Goal: Information Seeking & Learning: Find specific fact

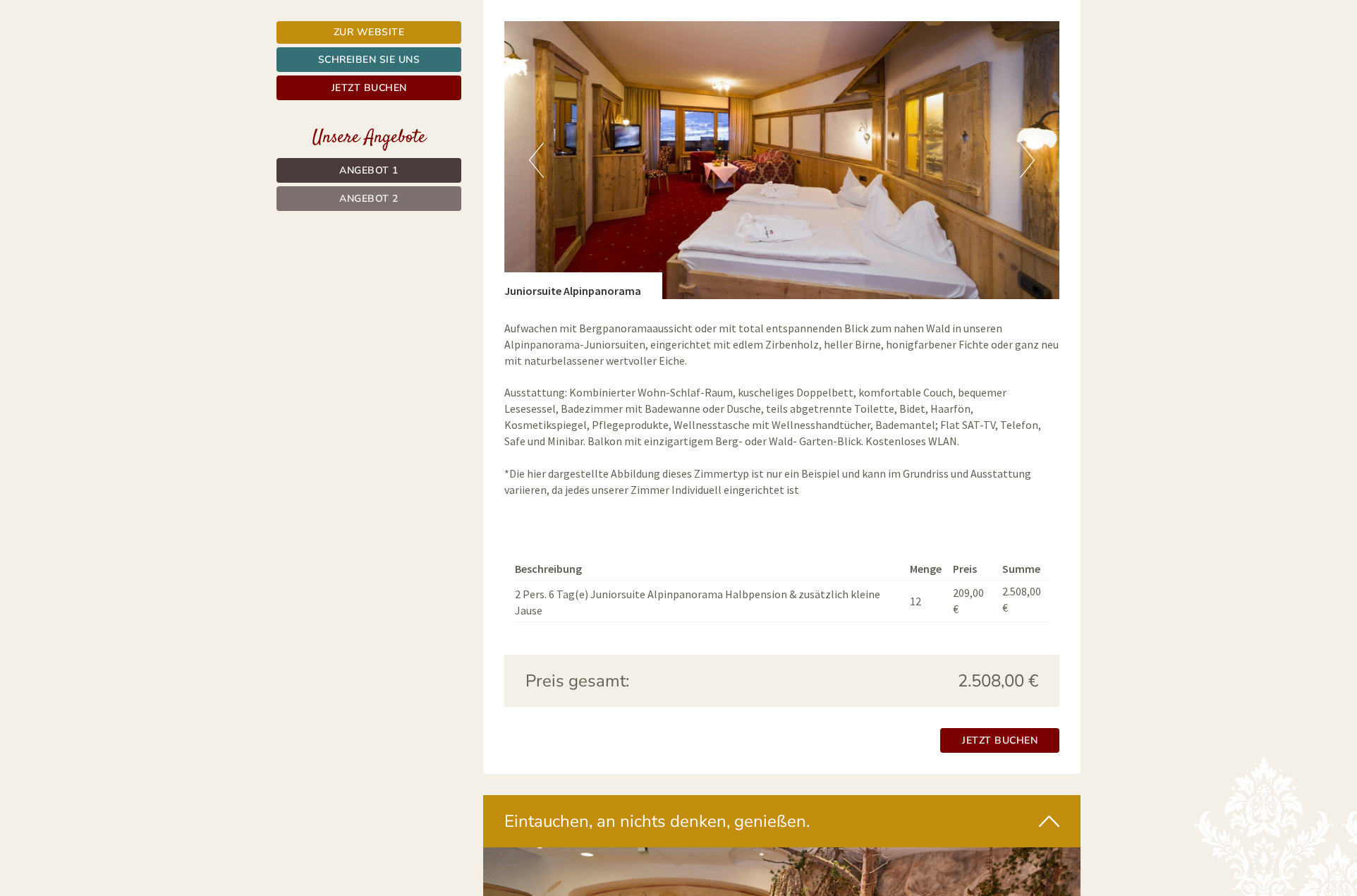
scroll to position [2115, 0]
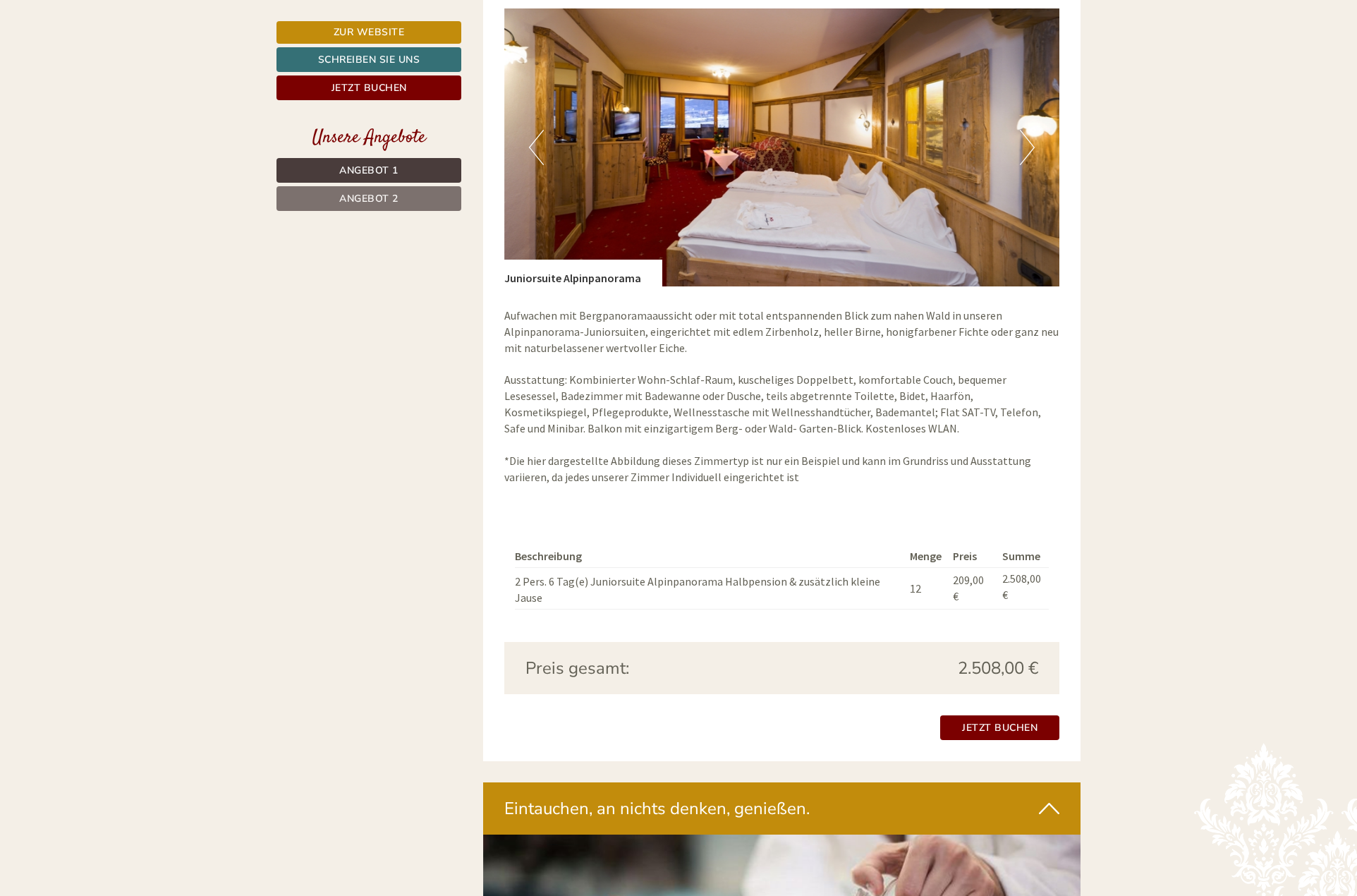
click at [861, 441] on p "Aufwachen mit Bergpanoramaaussicht oder mit total entspannenden Blick zum nahen…" at bounding box center [782, 396] width 556 height 177
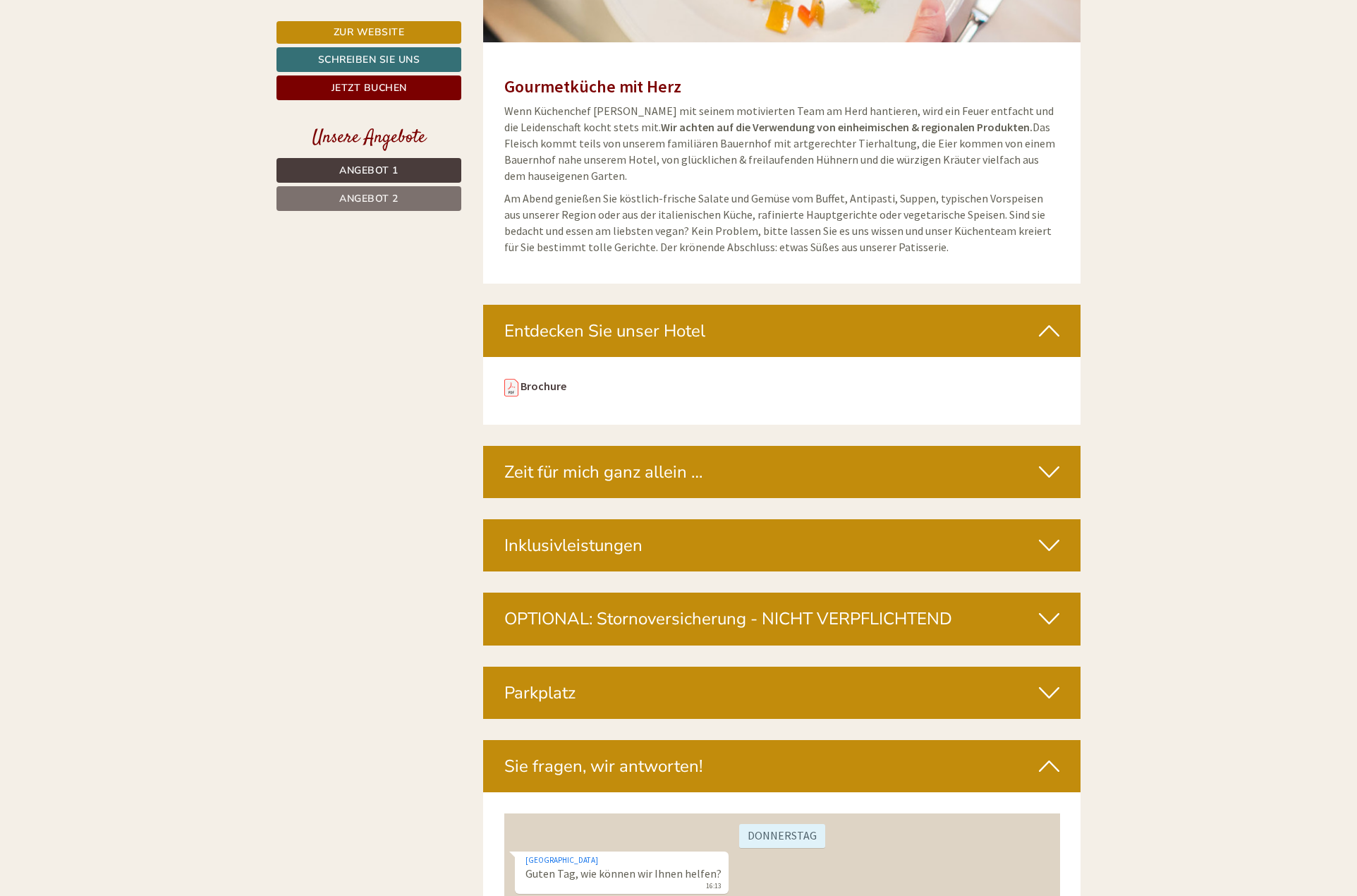
scroll to position [3808, 0]
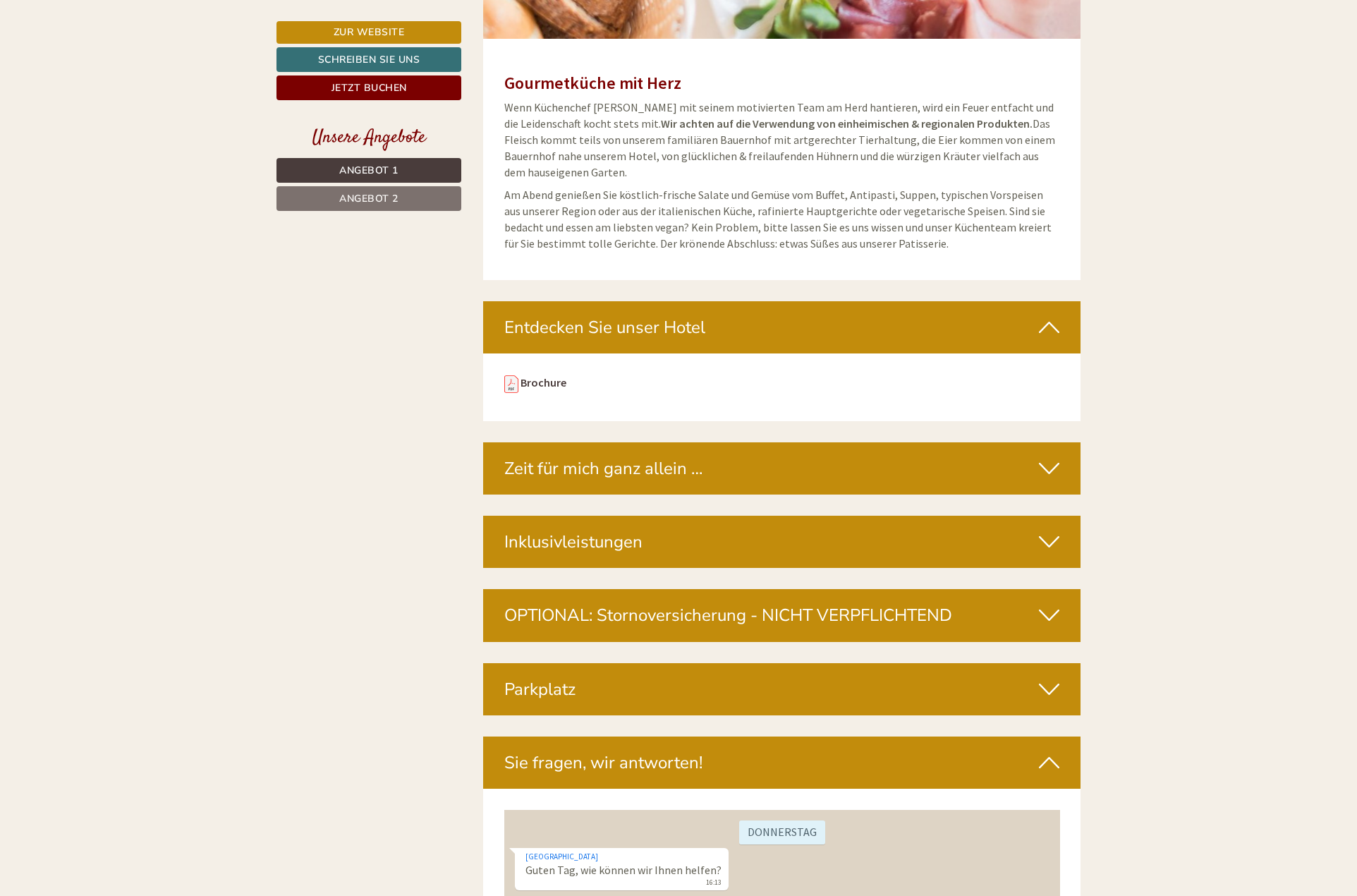
click at [855, 442] on div "Zeit für mich ganz allein …" at bounding box center [781, 468] width 598 height 52
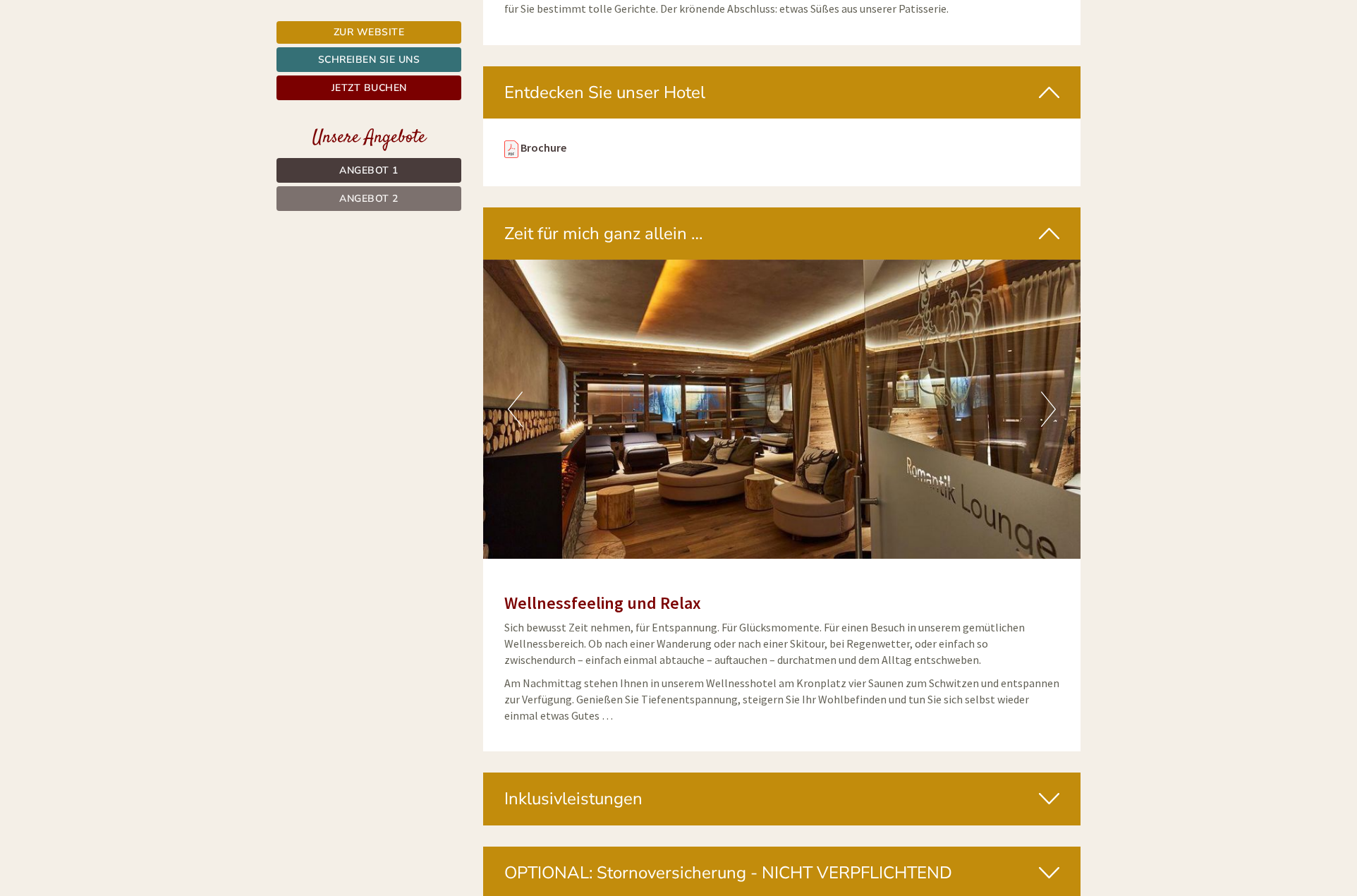
scroll to position [4020, 0]
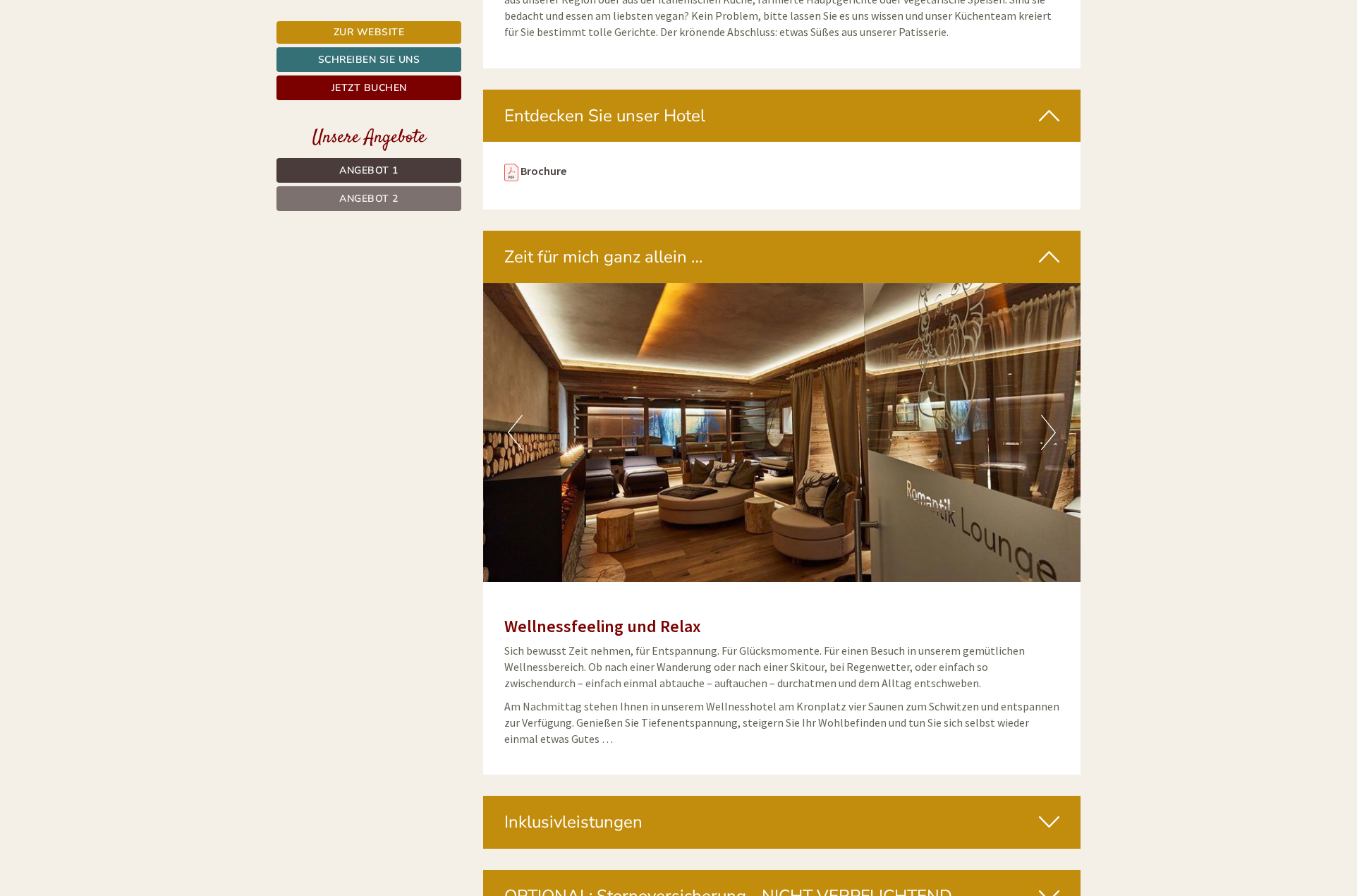
click at [1044, 415] on button "Next" at bounding box center [1048, 433] width 15 height 35
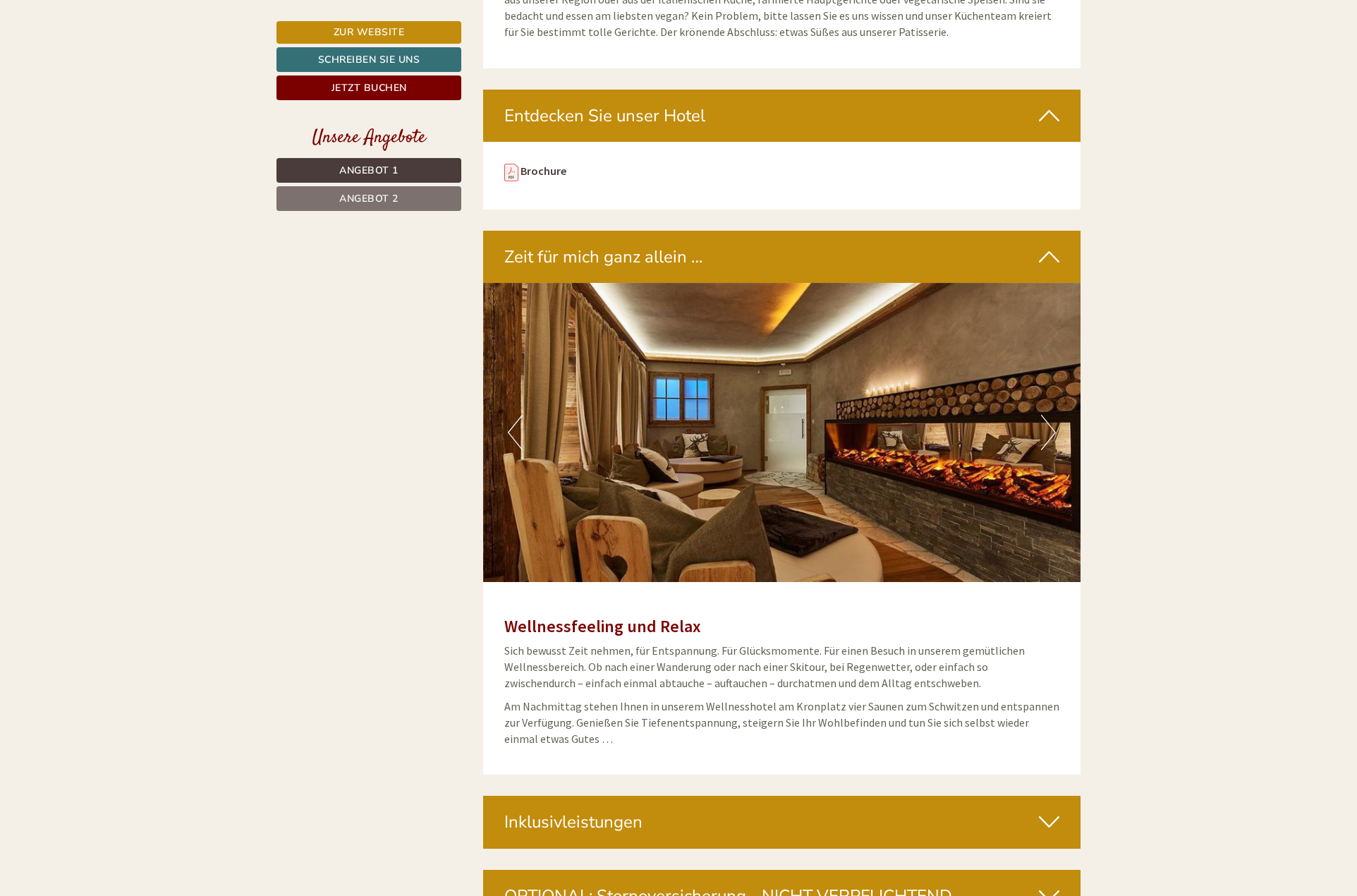
click at [1044, 415] on button "Next" at bounding box center [1048, 433] width 15 height 35
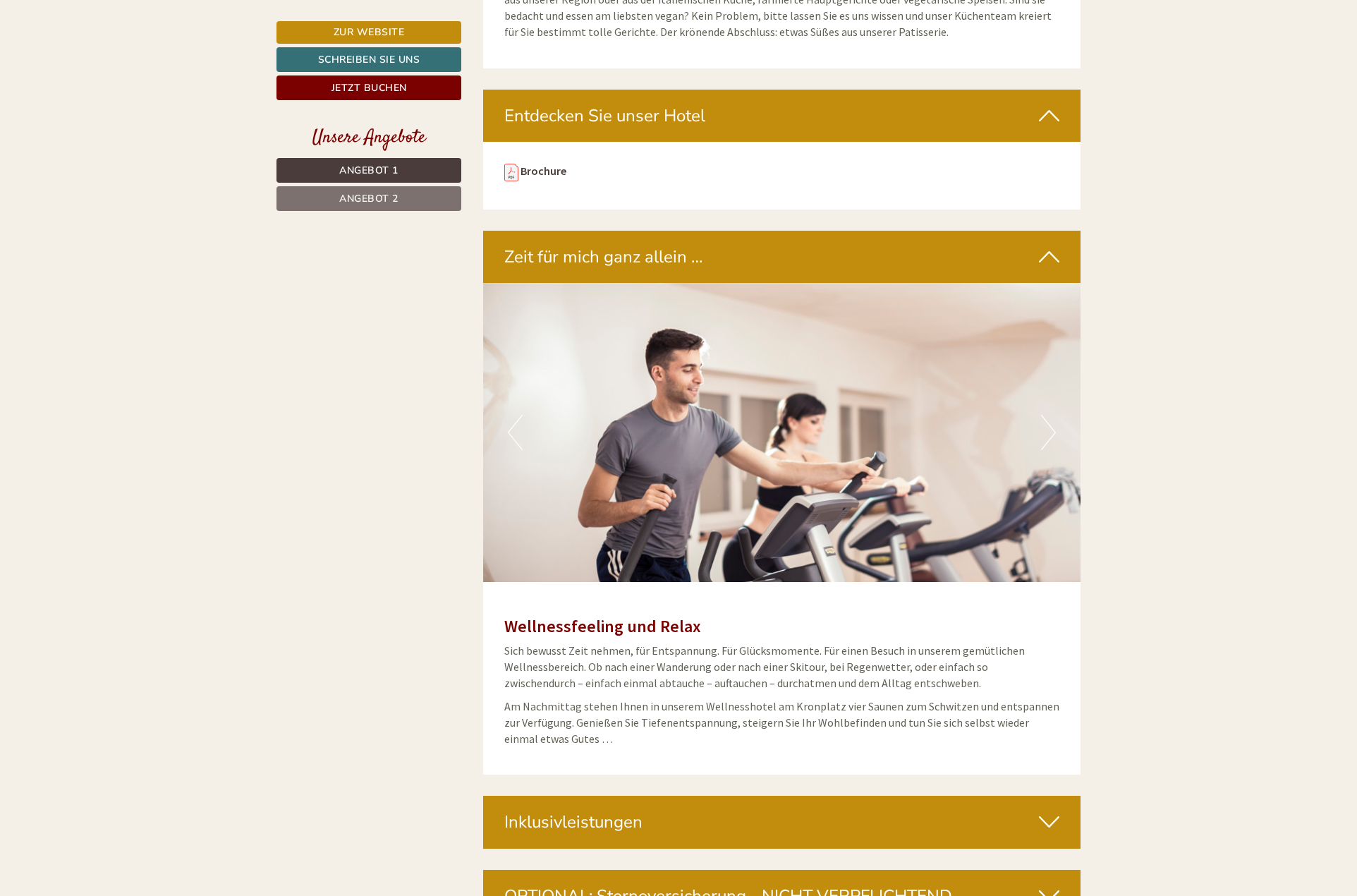
click at [1044, 415] on button "Next" at bounding box center [1048, 433] width 15 height 35
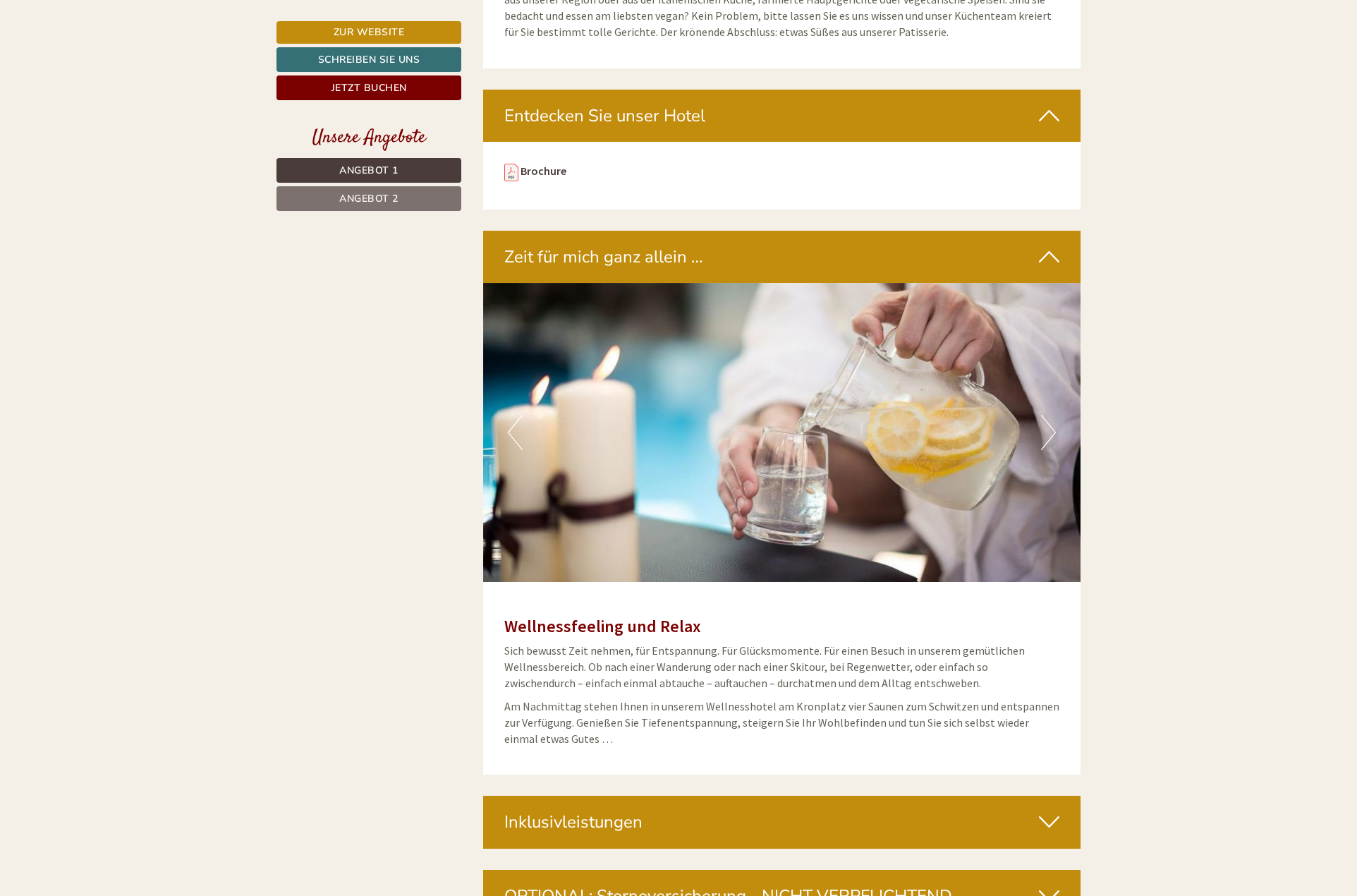
click at [1044, 415] on button "Next" at bounding box center [1048, 433] width 15 height 35
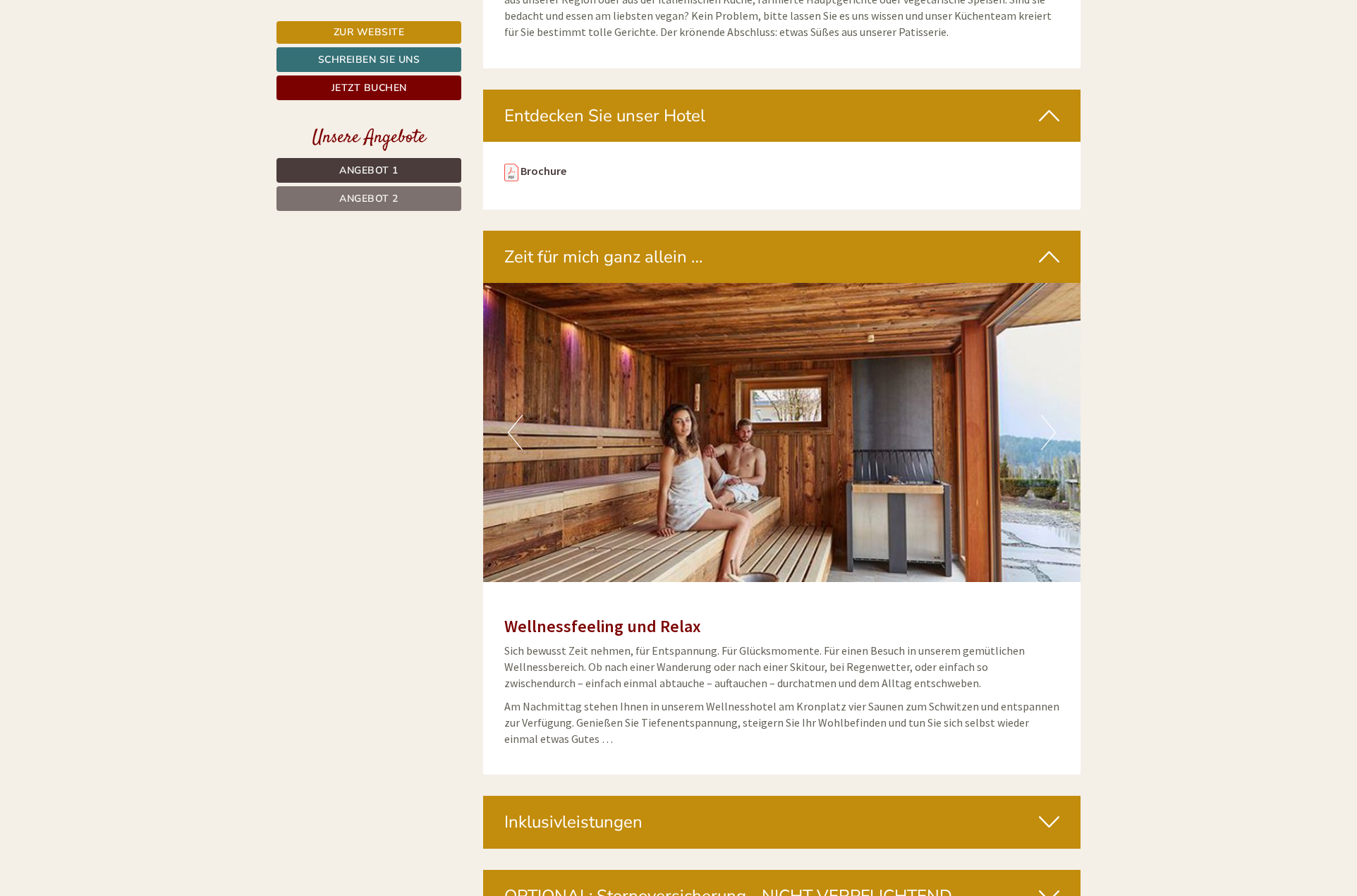
click at [1044, 415] on button "Next" at bounding box center [1048, 433] width 15 height 35
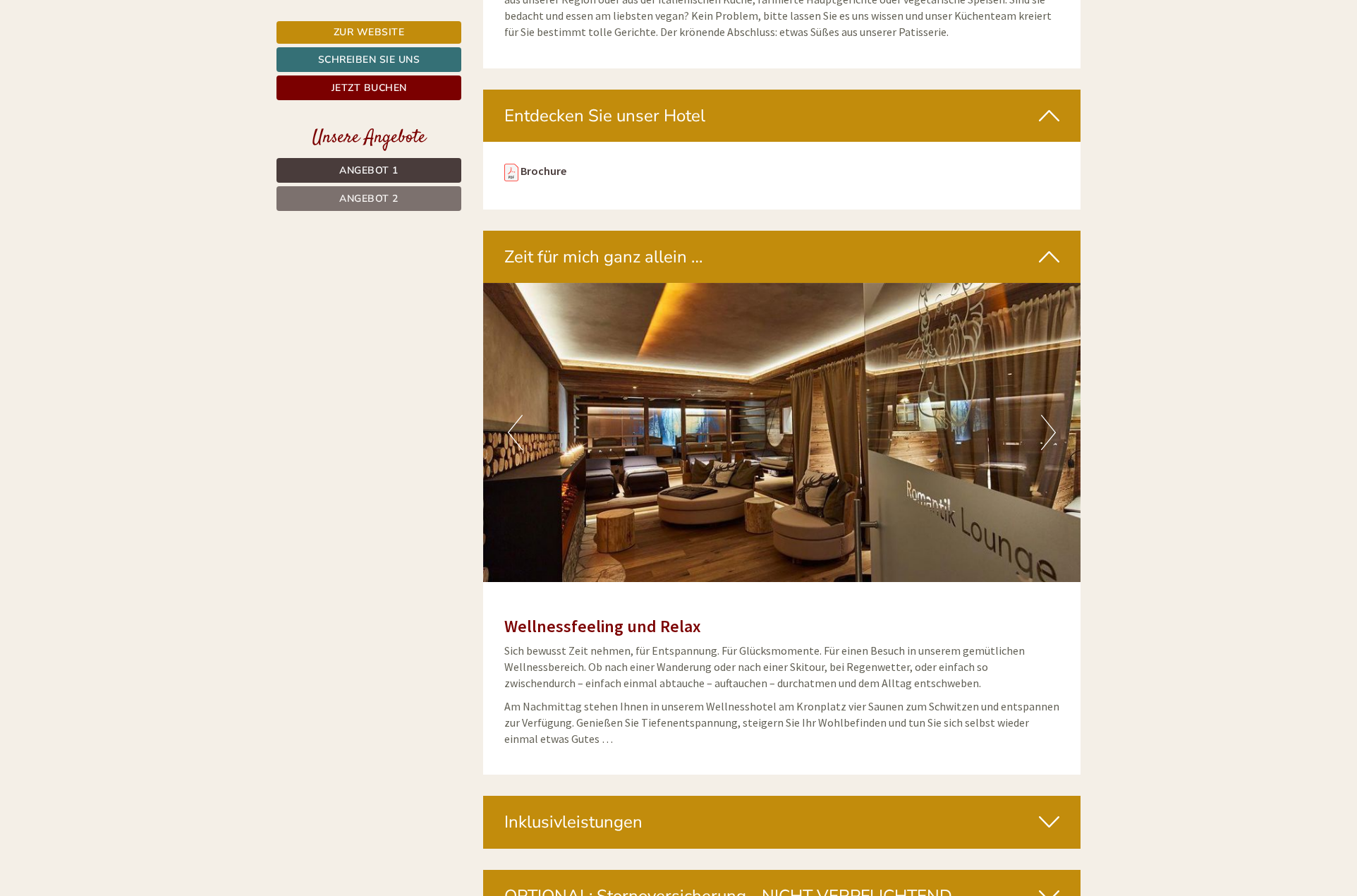
click at [1050, 245] on icon at bounding box center [1049, 257] width 20 height 24
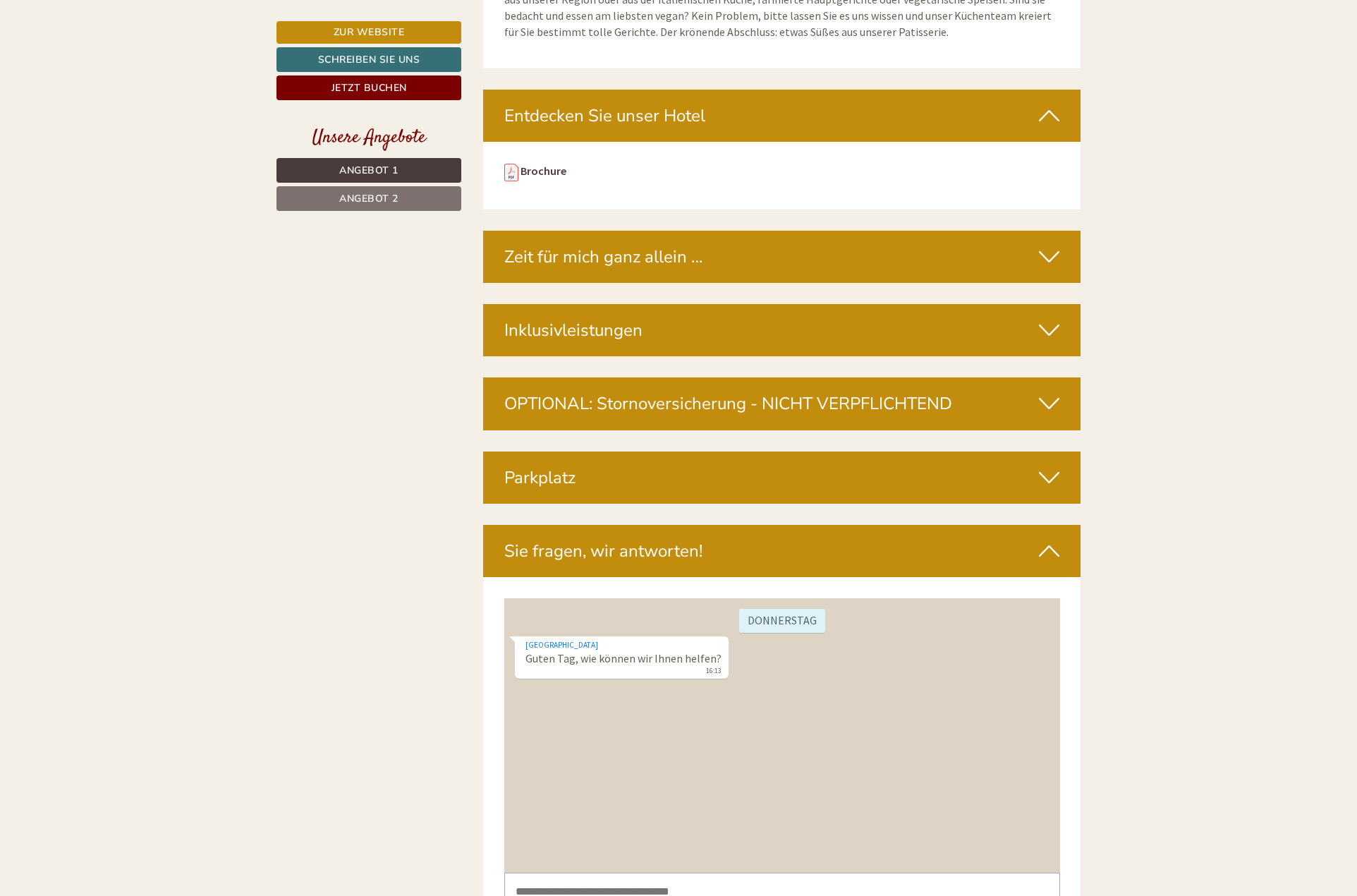
click at [1049, 318] on icon at bounding box center [1049, 330] width 20 height 24
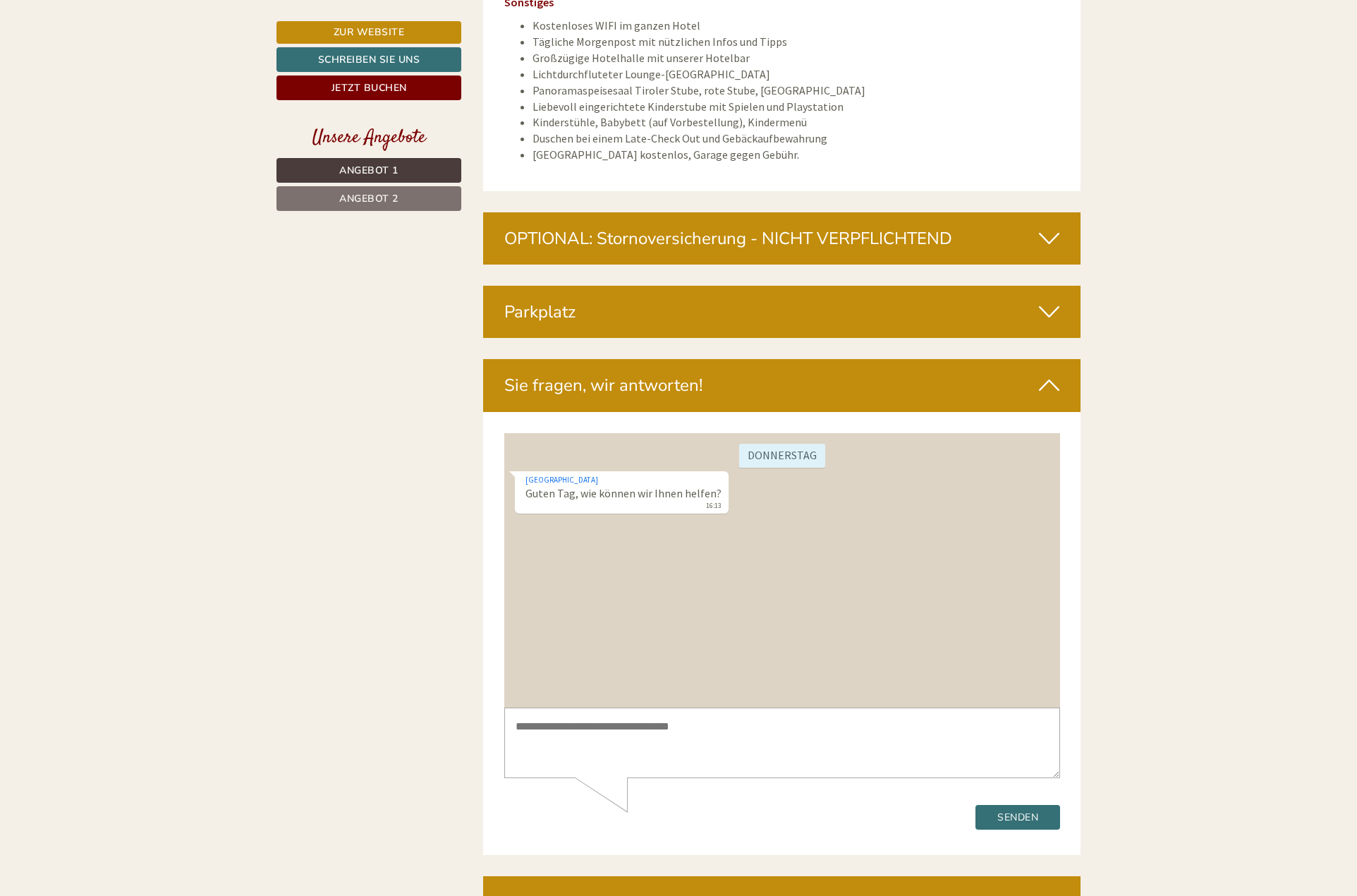
scroll to position [5572, 0]
click at [819, 285] on div "Parkplatz" at bounding box center [781, 311] width 598 height 52
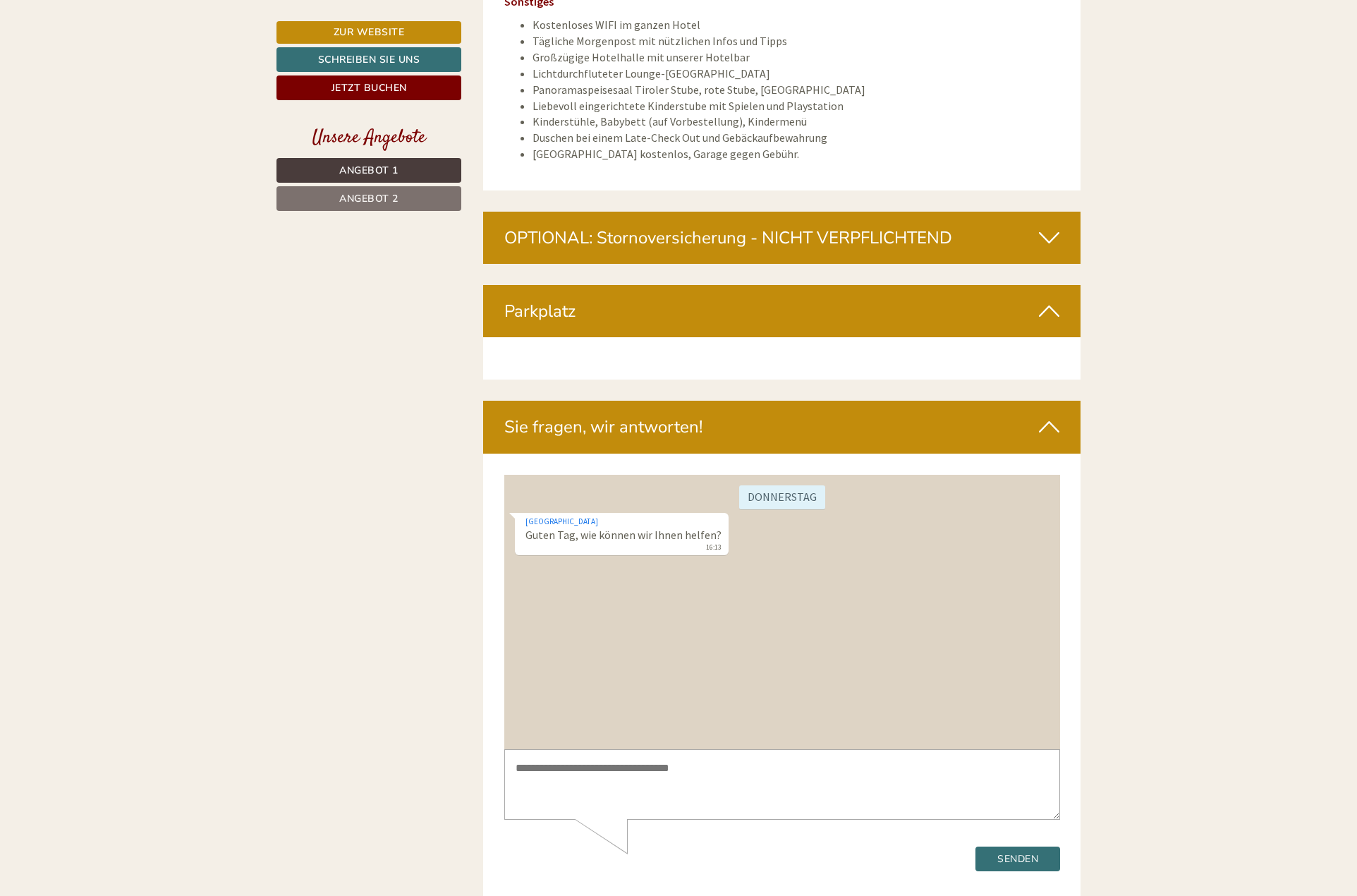
click at [1050, 299] on icon at bounding box center [1049, 311] width 20 height 24
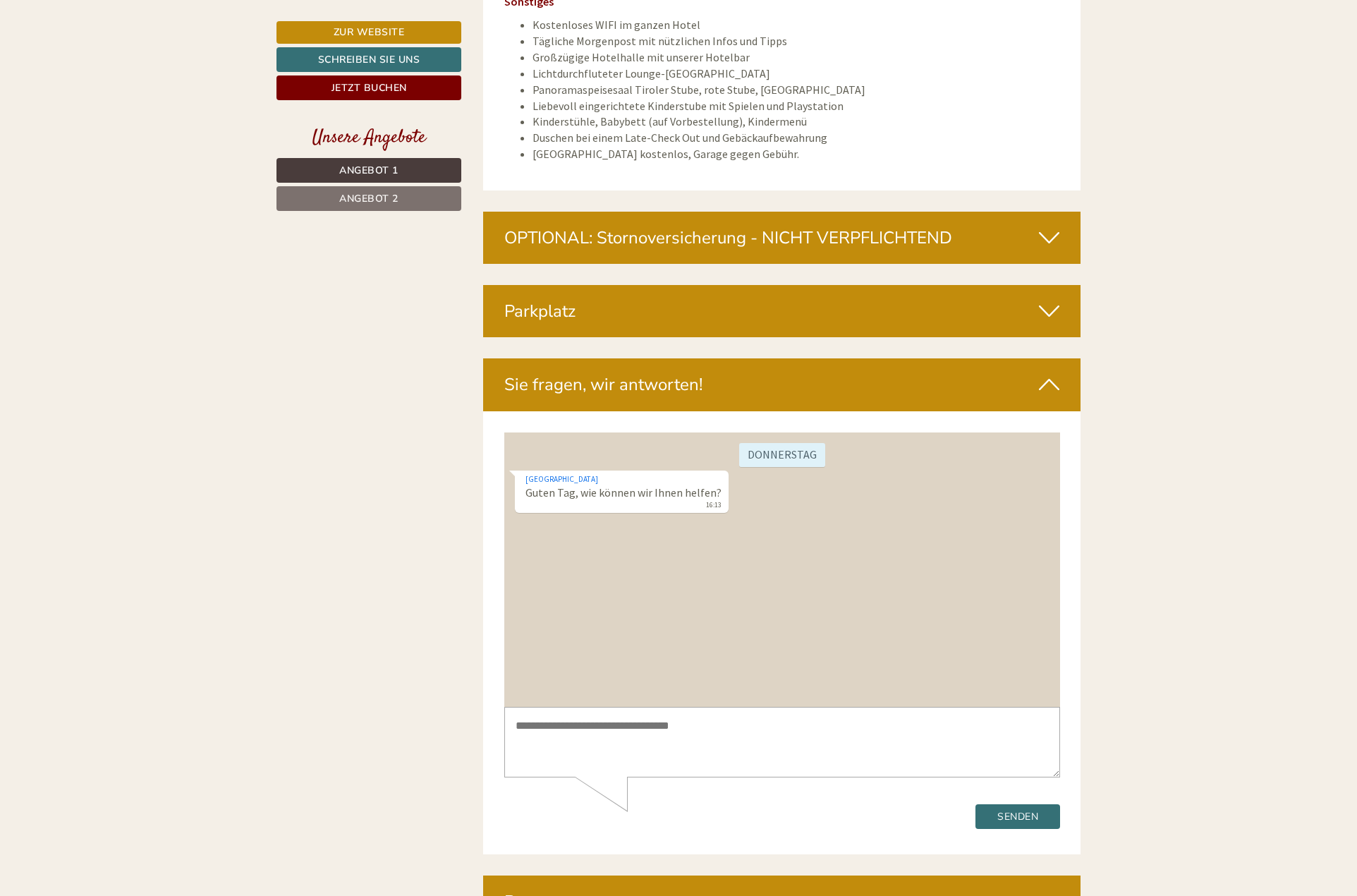
click at [1047, 299] on icon at bounding box center [1049, 311] width 20 height 24
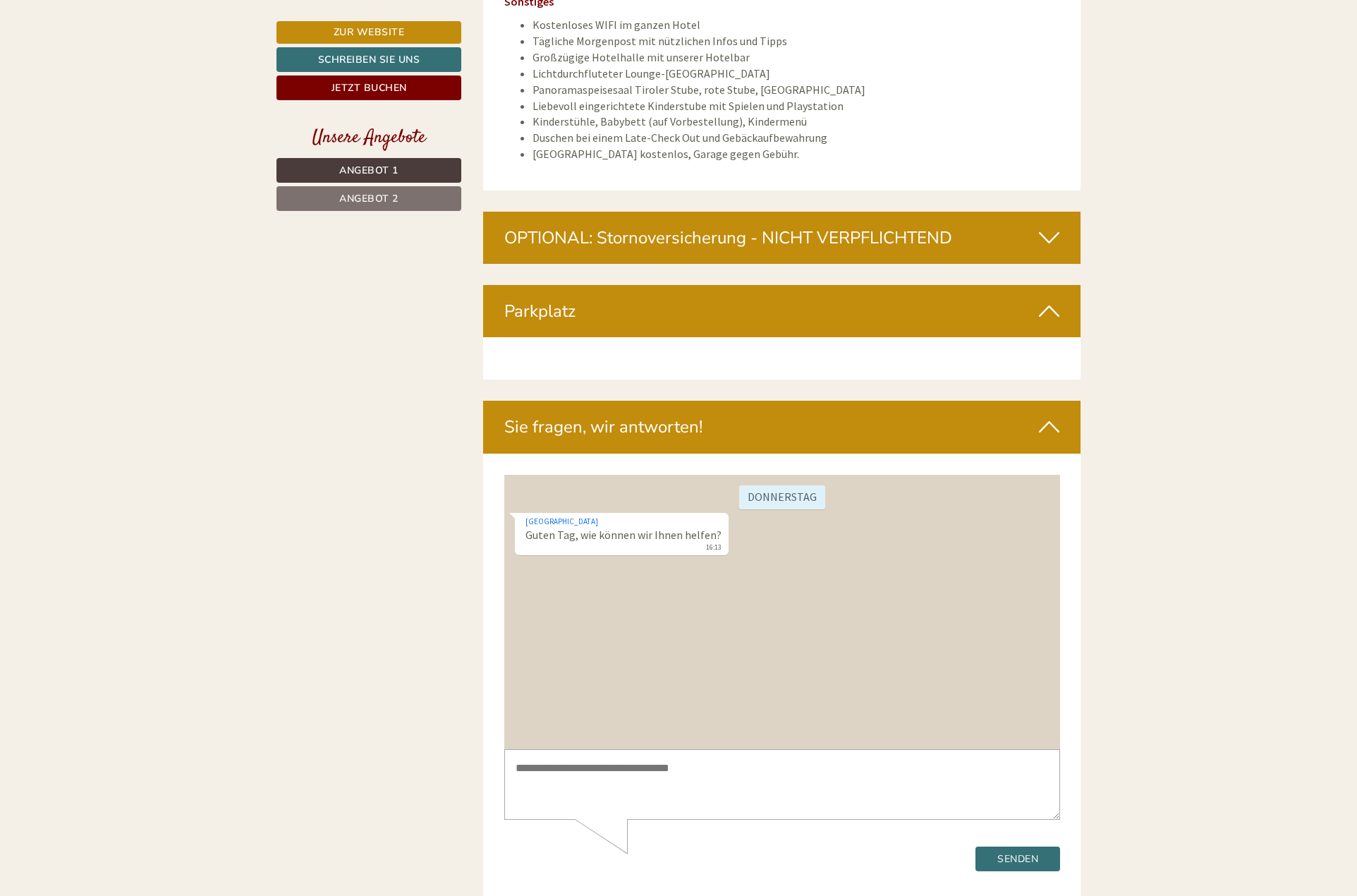
click at [1047, 299] on icon at bounding box center [1049, 311] width 20 height 24
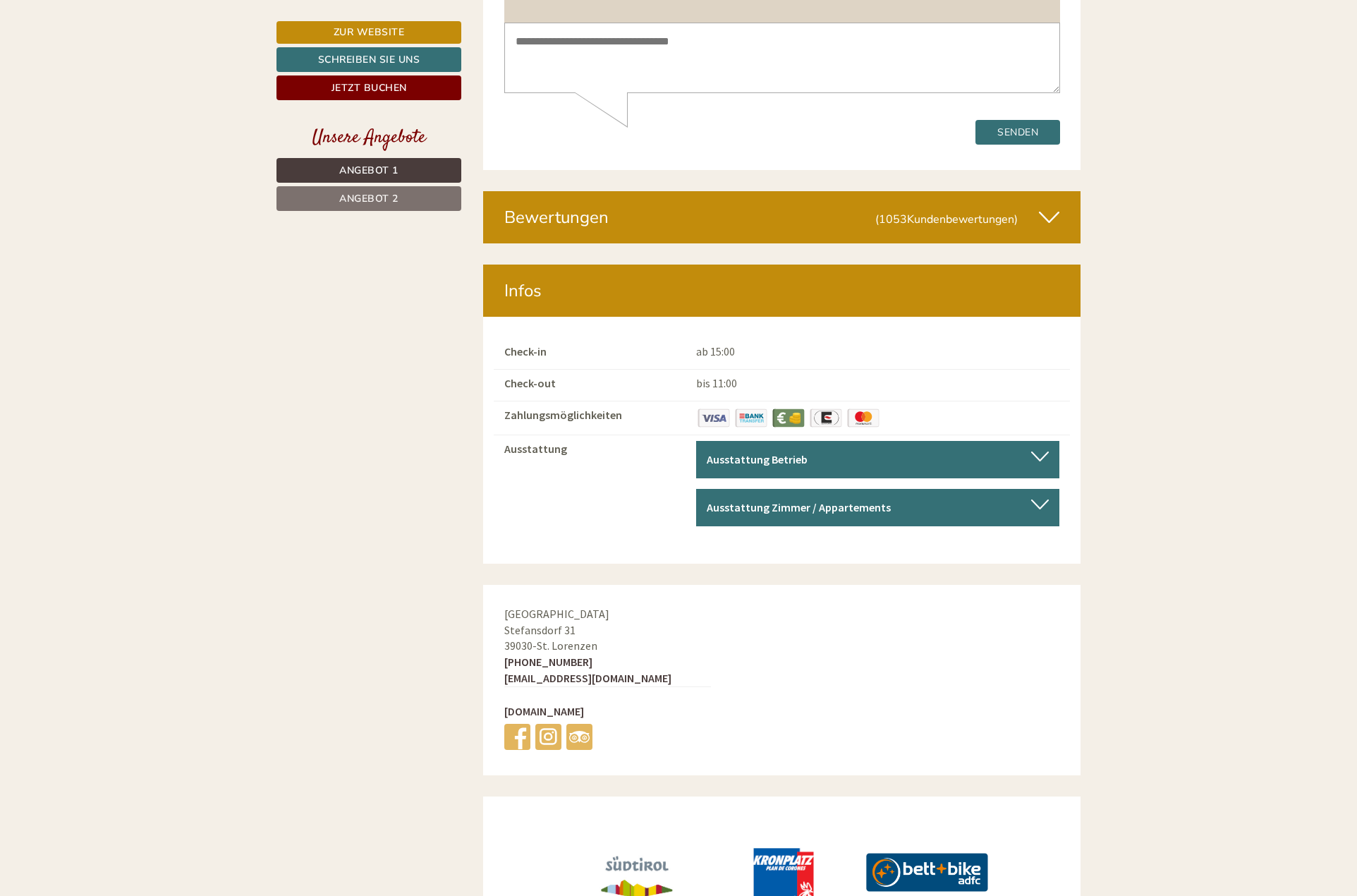
scroll to position [6308, 0]
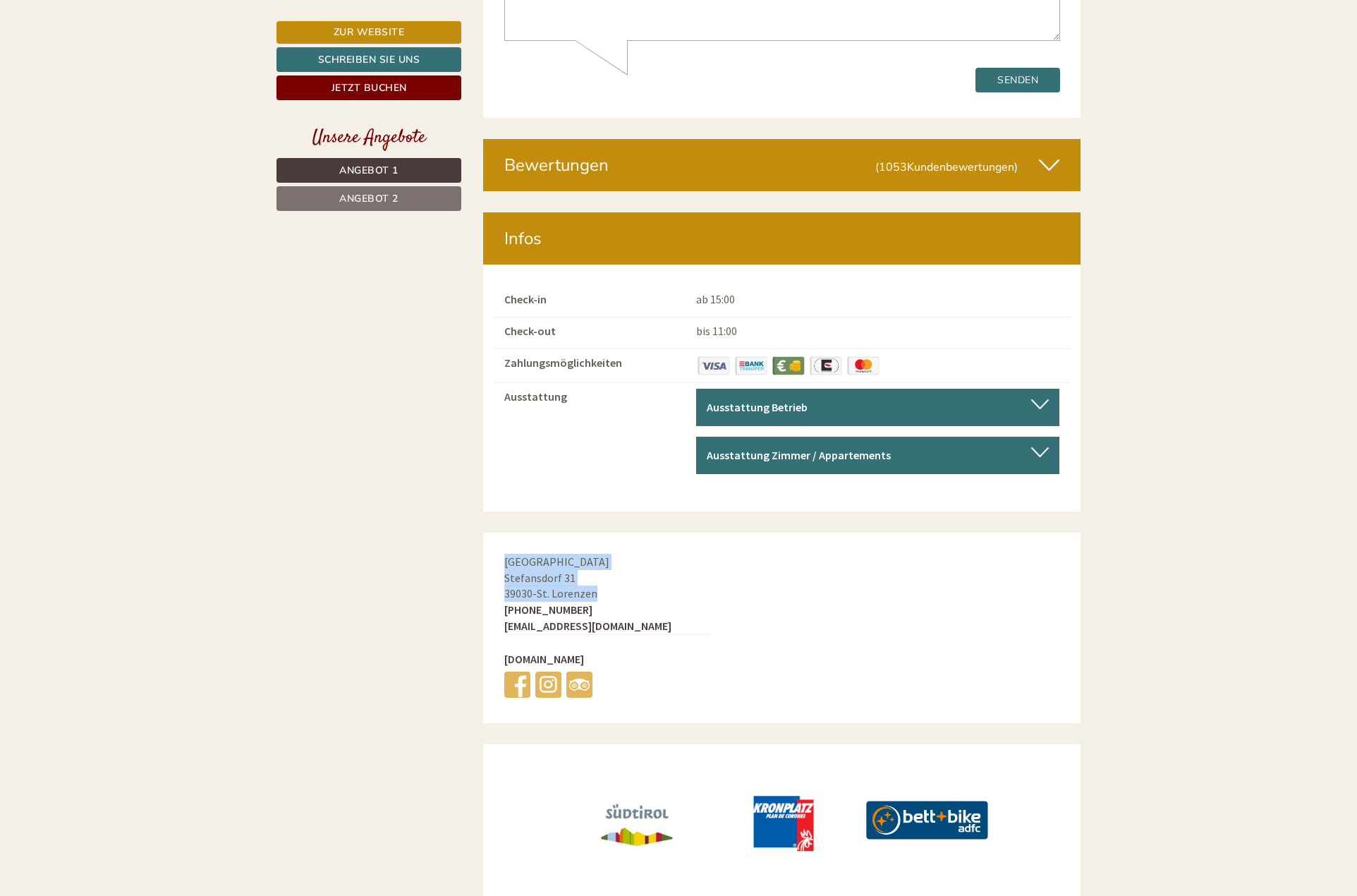
drag, startPoint x: 503, startPoint y: 513, endPoint x: 605, endPoint y: 548, distance: 107.8
click at [605, 548] on div "[GEOGRAPHIC_DATA] 31 39030 - [GEOGRAPHIC_DATA] [PHONE_NUMBER] [EMAIL_ADDRESS][D…" at bounding box center [607, 628] width 249 height 191
copy div "[GEOGRAPHIC_DATA] [GEOGRAPHIC_DATA] 31 39030 - [GEOGRAPHIC_DATA]"
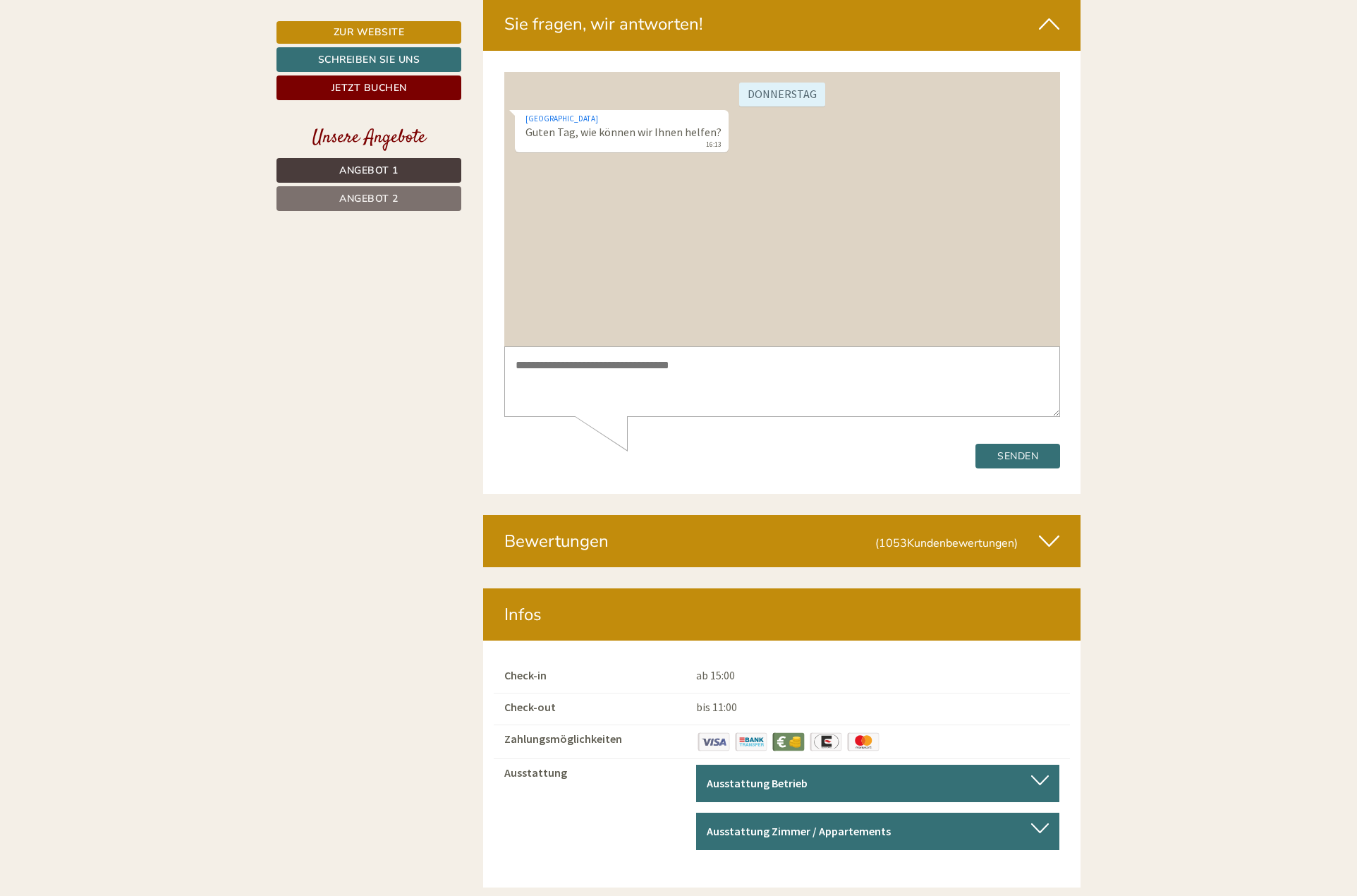
scroll to position [5955, 0]
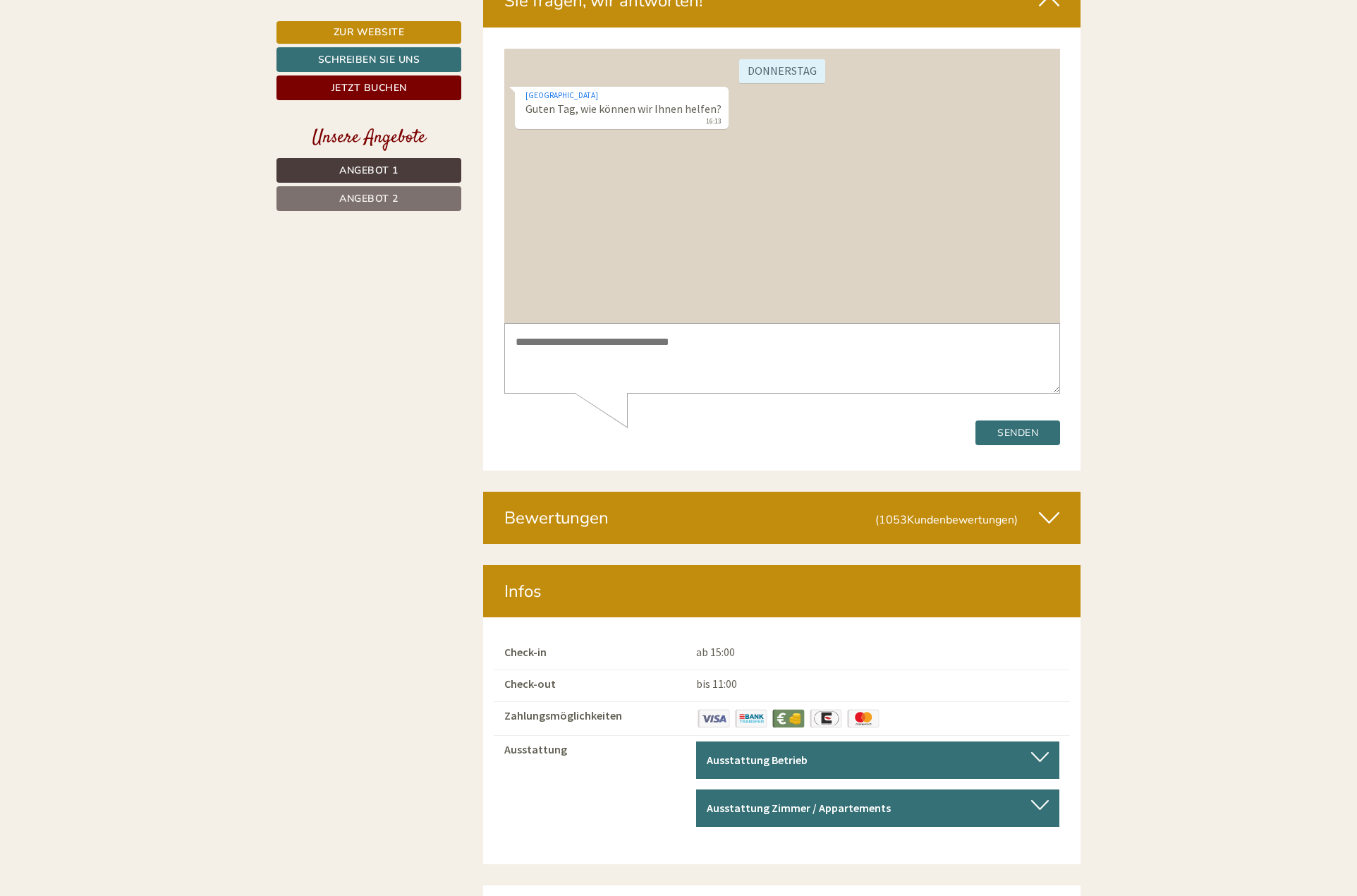
click at [882, 800] on div "Ausstattung Zimmer / Appartements" at bounding box center [878, 808] width 342 height 17
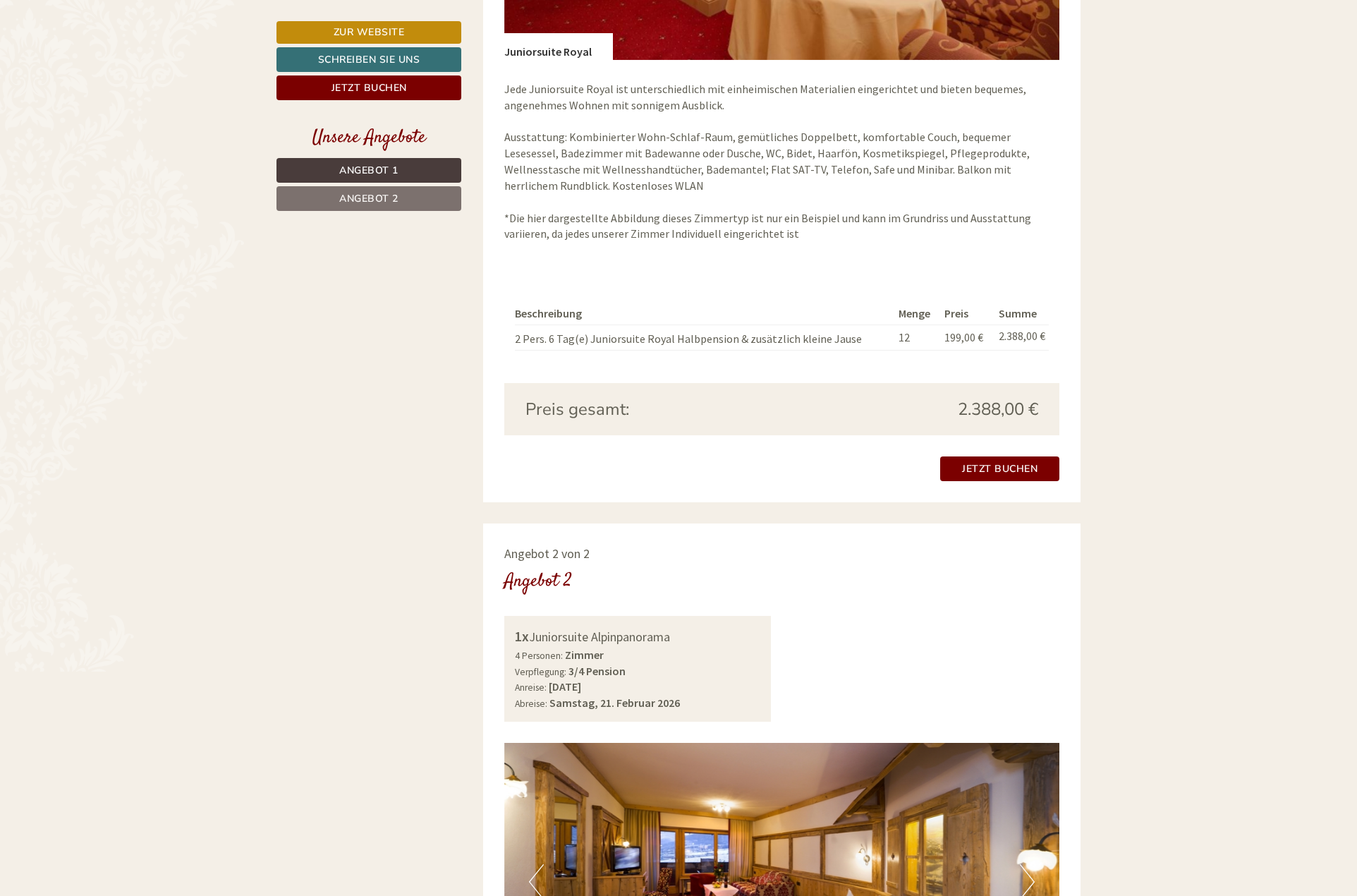
scroll to position [1723, 0]
